Goal: Transaction & Acquisition: Purchase product/service

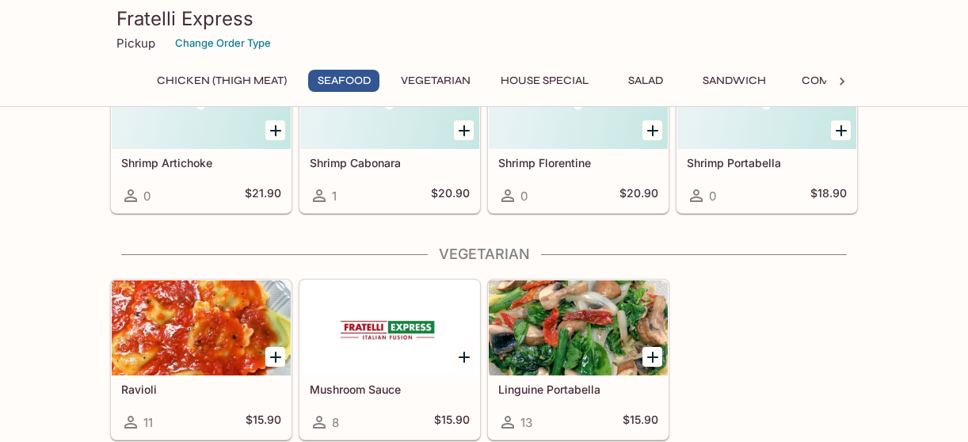
scroll to position [1505, 0]
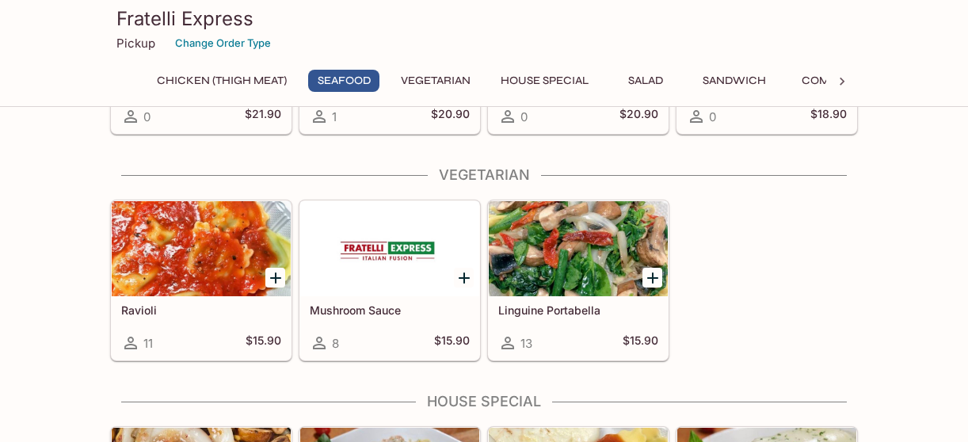
click at [190, 247] on div at bounding box center [201, 248] width 179 height 95
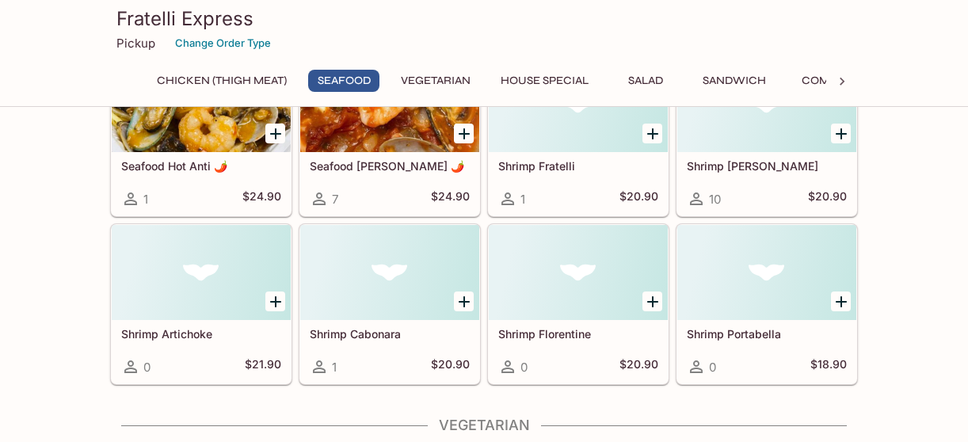
scroll to position [1413, 0]
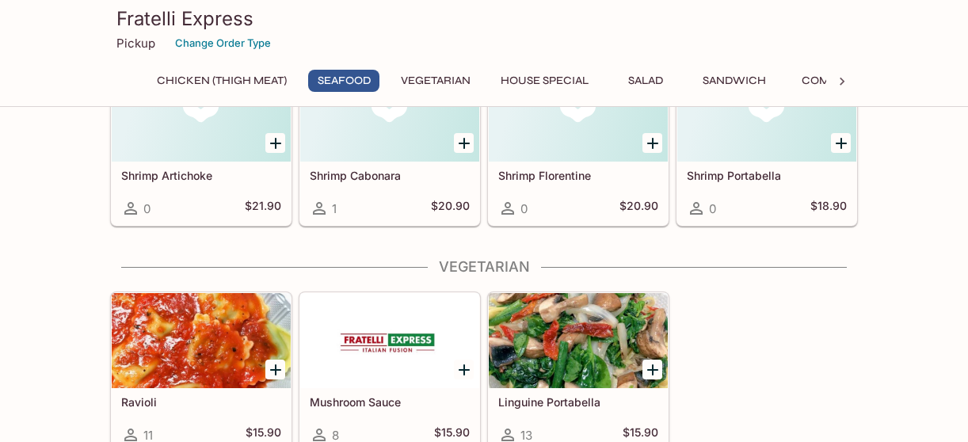
click at [176, 330] on div at bounding box center [201, 340] width 179 height 95
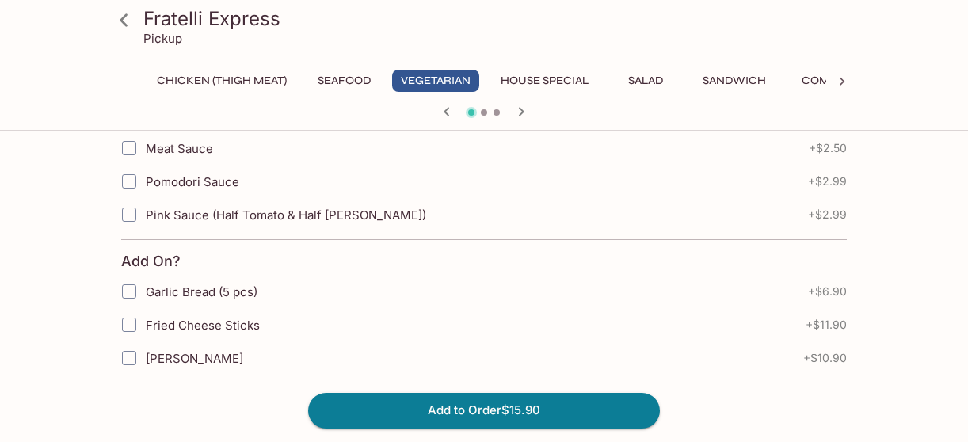
scroll to position [475, 0]
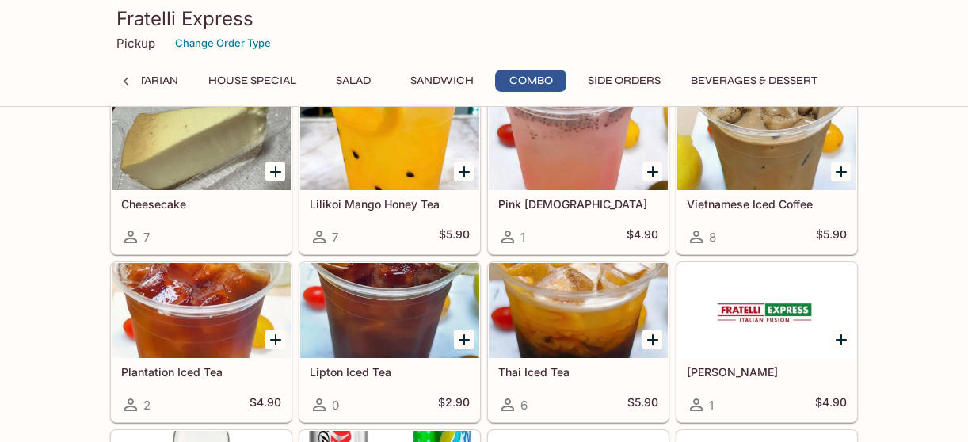
scroll to position [3158, 0]
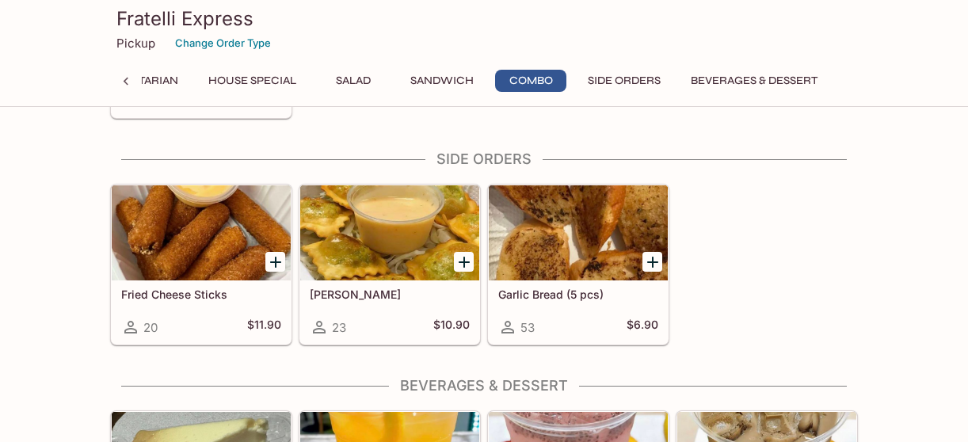
click at [227, 74] on button "House Special" at bounding box center [252, 81] width 105 height 22
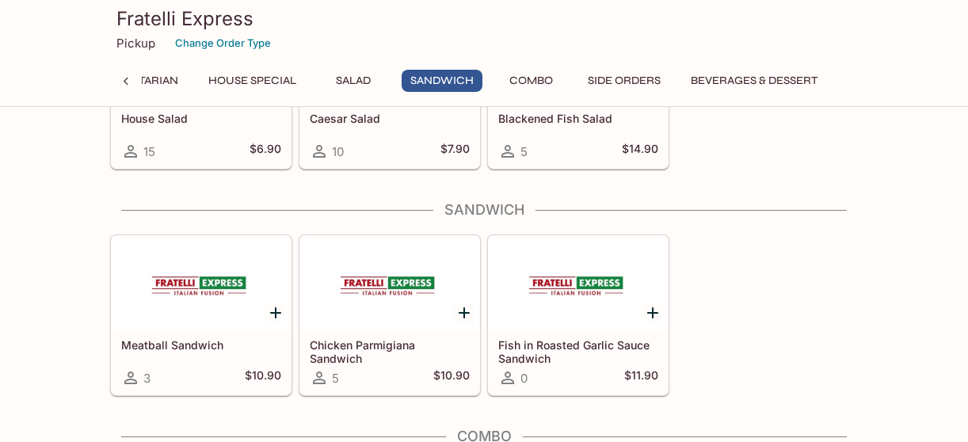
scroll to position [2556, 0]
